Goal: Task Accomplishment & Management: Manage account settings

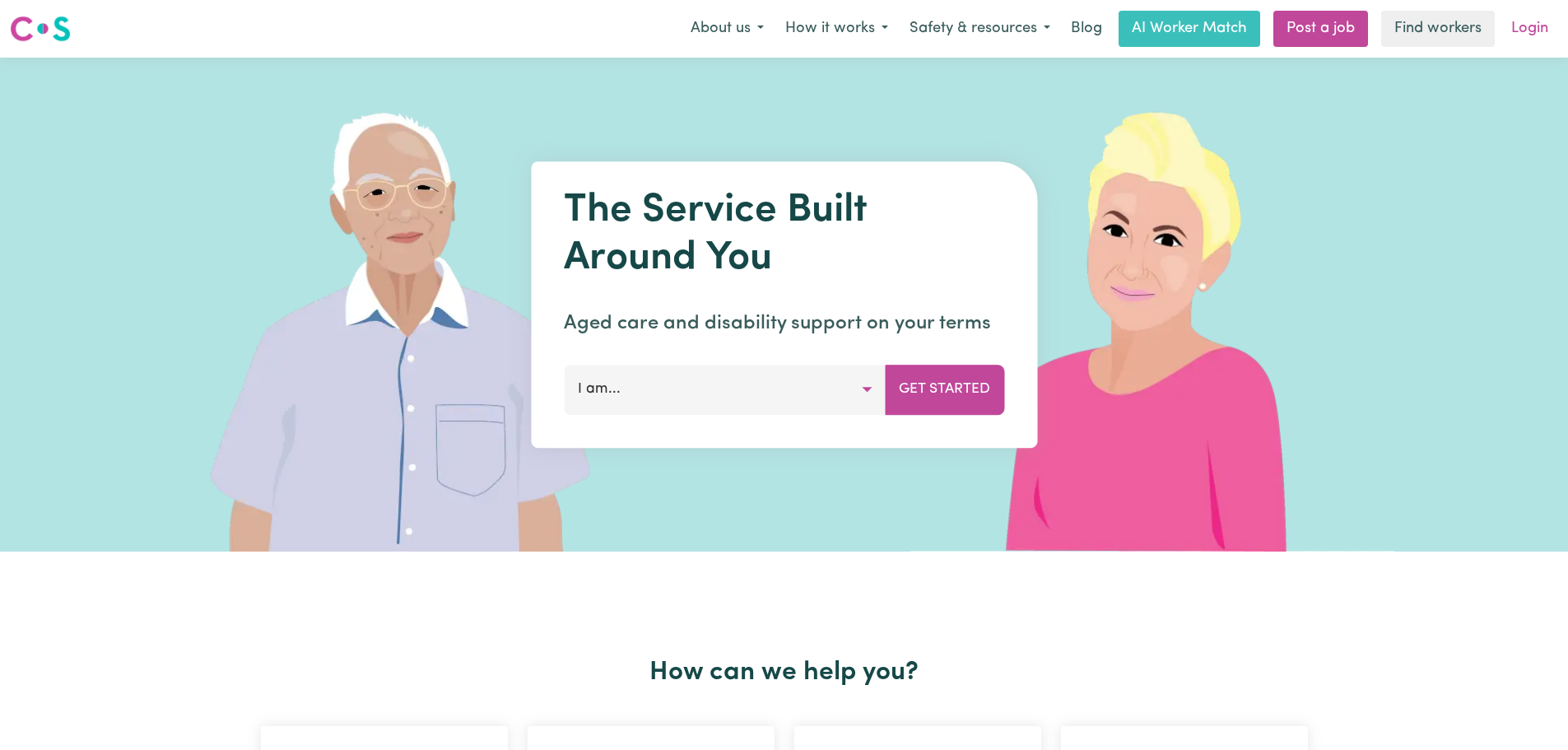
click at [1513, 37] on link "Login" at bounding box center [1530, 28] width 56 height 36
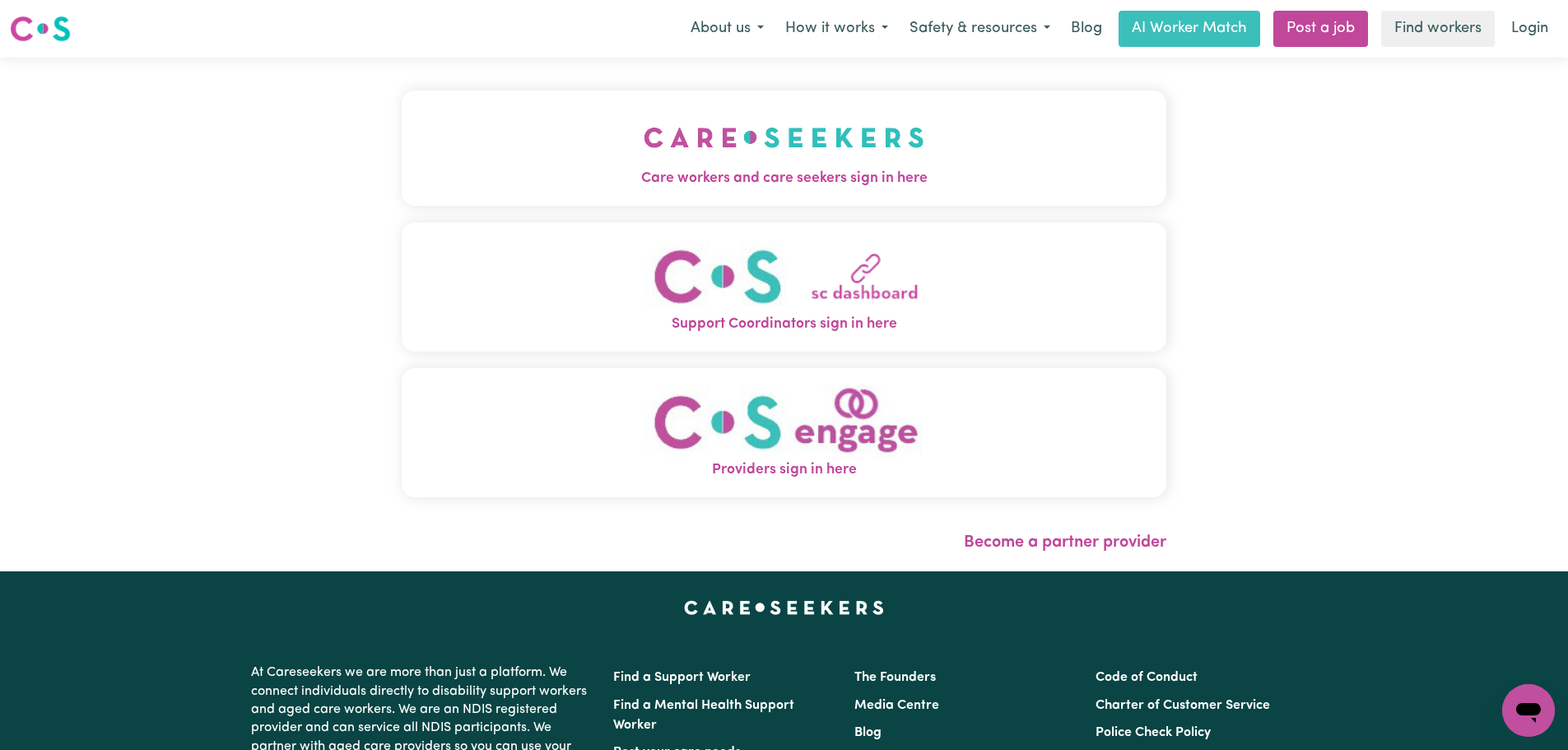
click at [675, 461] on span "Providers sign in here" at bounding box center [784, 470] width 765 height 21
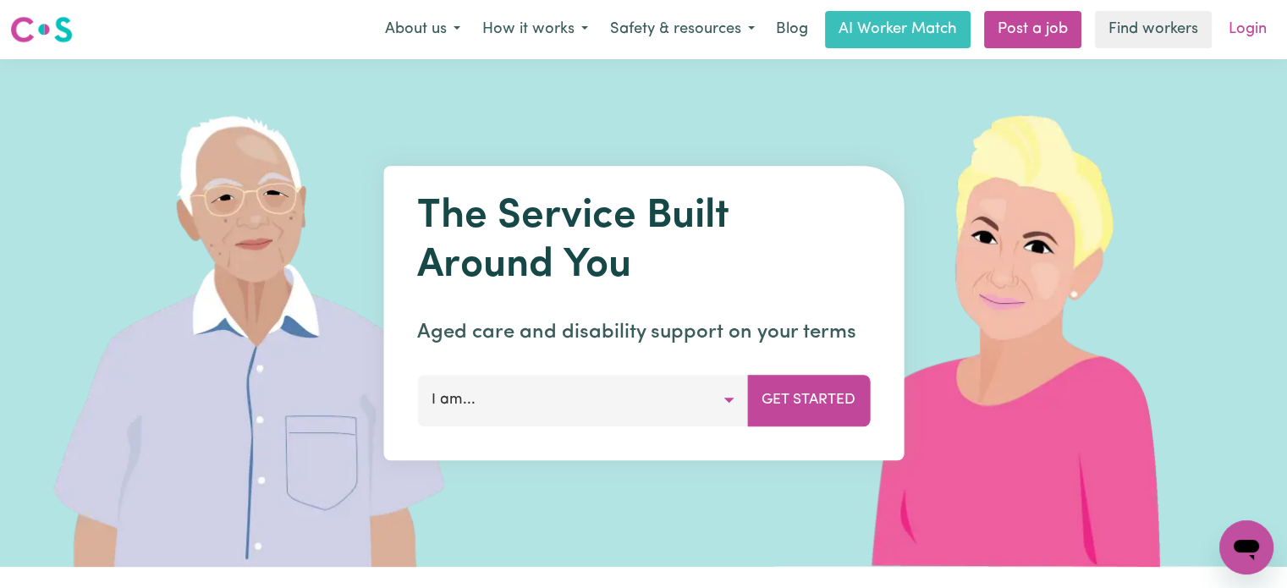
click at [1266, 28] on link "Login" at bounding box center [1247, 29] width 58 height 37
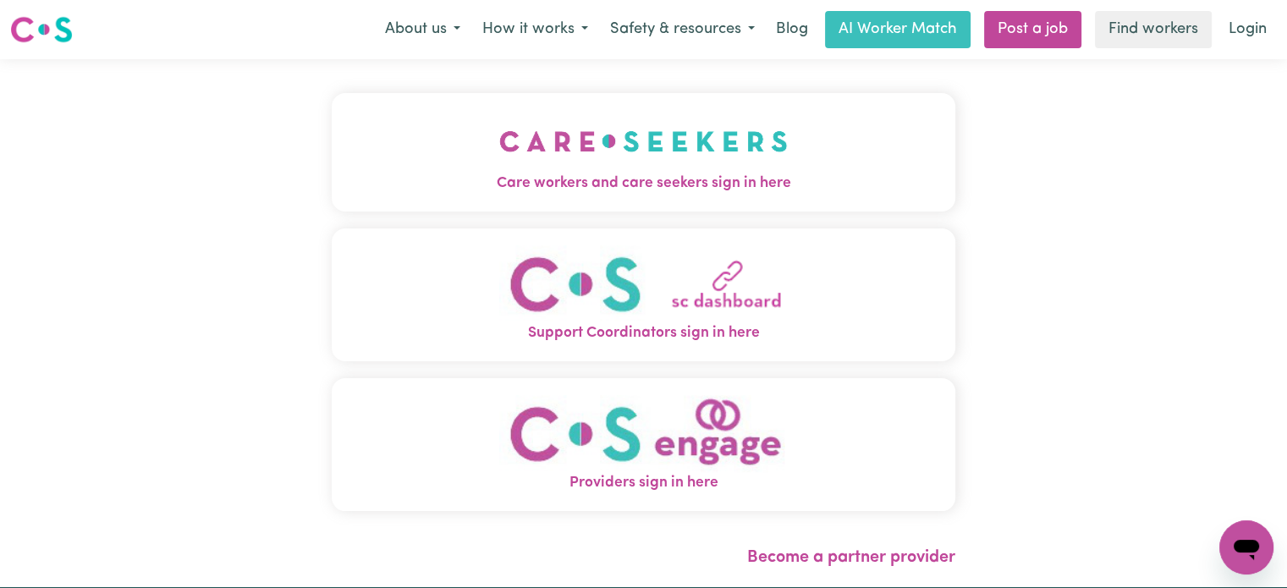
click at [640, 185] on span "Care workers and care seekers sign in here" at bounding box center [643, 184] width 623 height 22
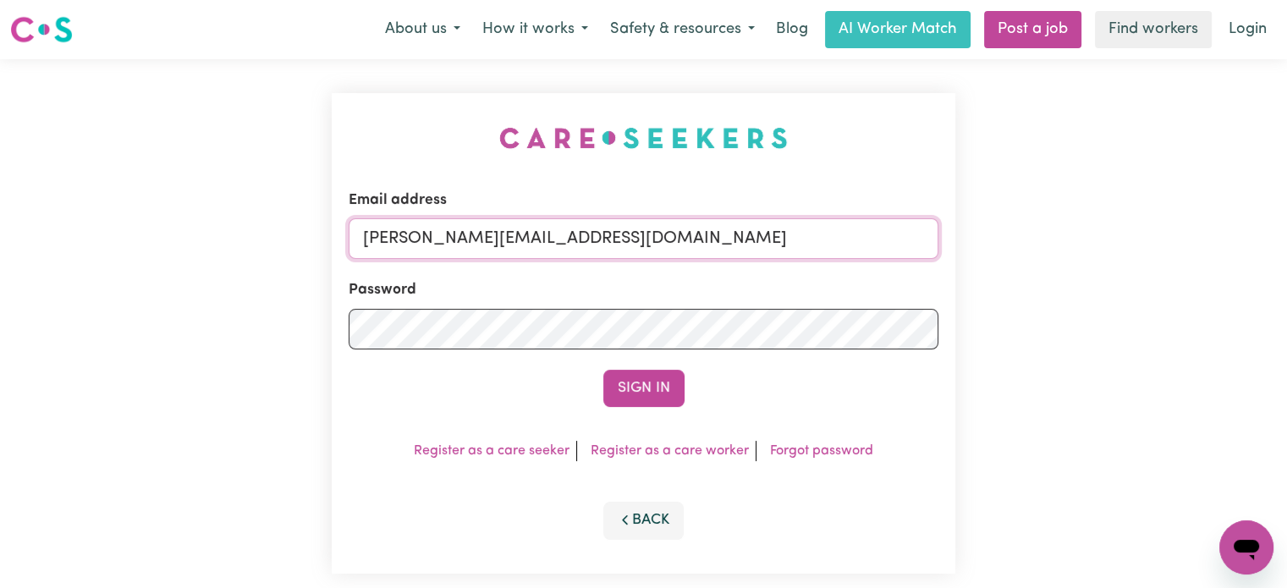
click at [734, 234] on input "[PERSON_NAME][EMAIL_ADDRESS][DOMAIN_NAME]" at bounding box center [644, 238] width 590 height 41
drag, startPoint x: 779, startPoint y: 251, endPoint x: 456, endPoint y: 254, distance: 323.1
click at [453, 254] on input "[EMAIL_ADDRESS][DOMAIN_NAME]" at bounding box center [644, 238] width 590 height 41
type input "[EMAIL_ADDRESS][DOMAIN_NAME]"
click at [656, 382] on button "Sign In" at bounding box center [643, 388] width 81 height 37
